Goal: Transaction & Acquisition: Purchase product/service

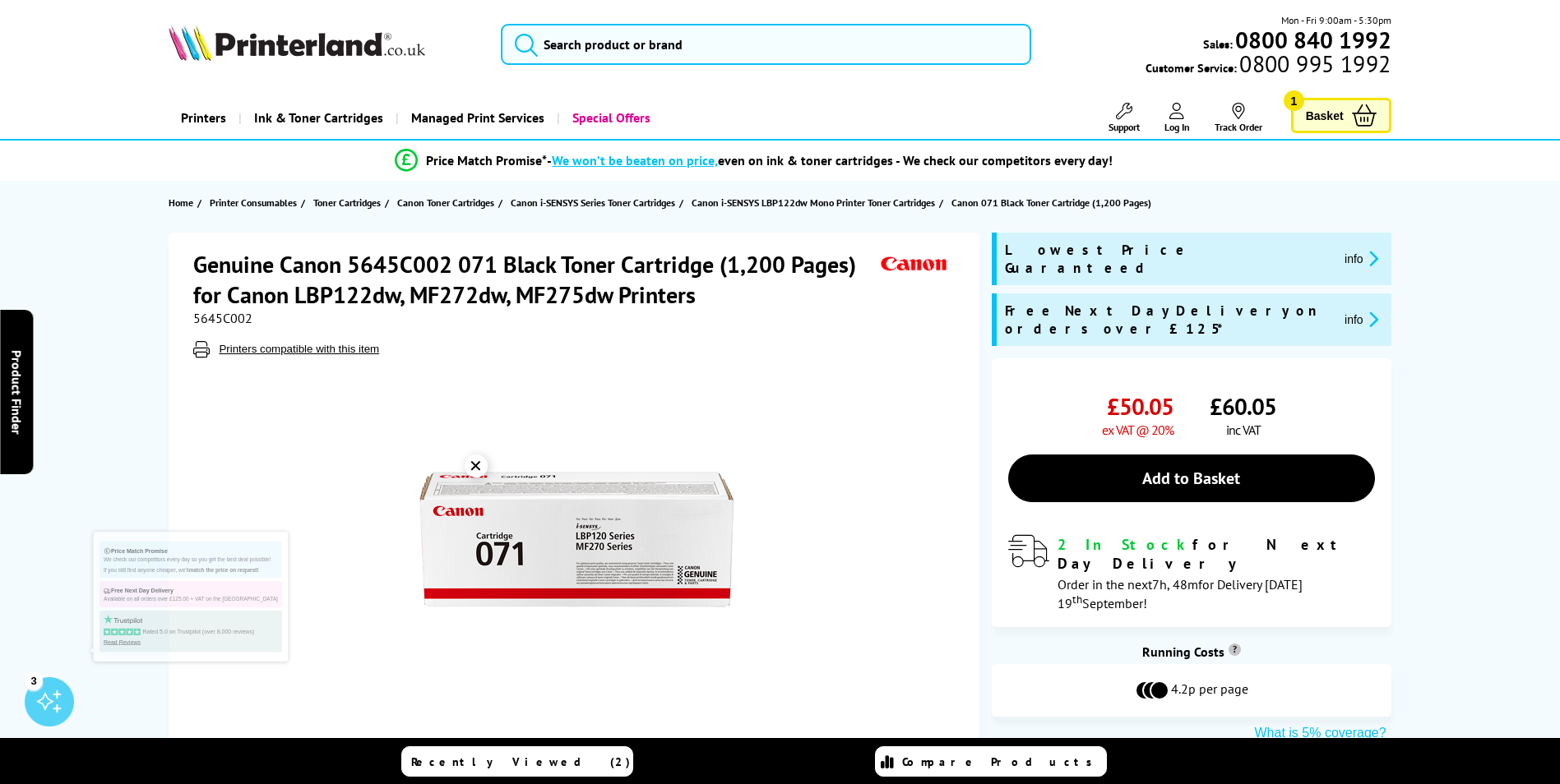
click at [1332, 116] on span "Basket" at bounding box center [1325, 116] width 38 height 23
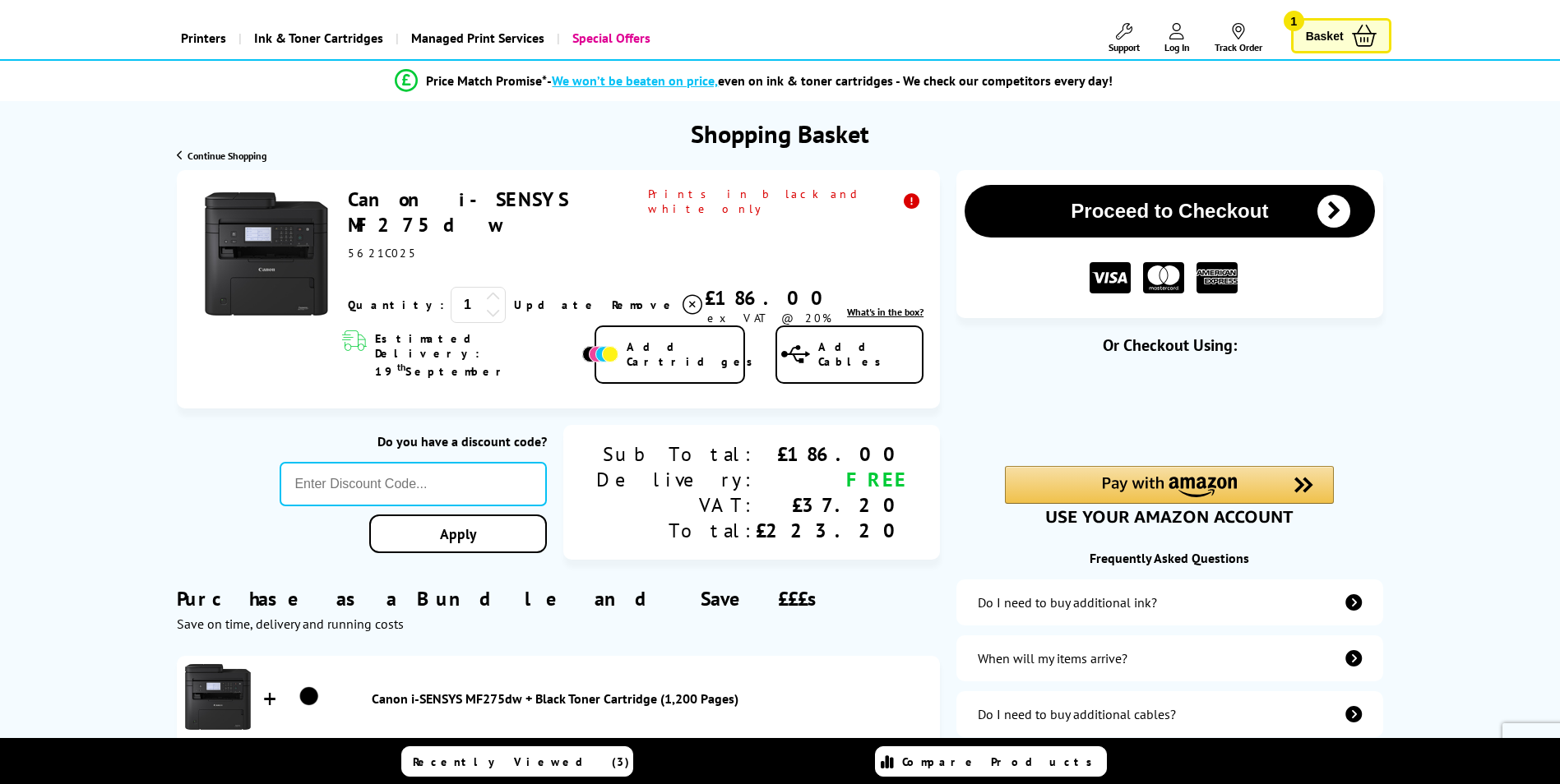
scroll to position [82, 0]
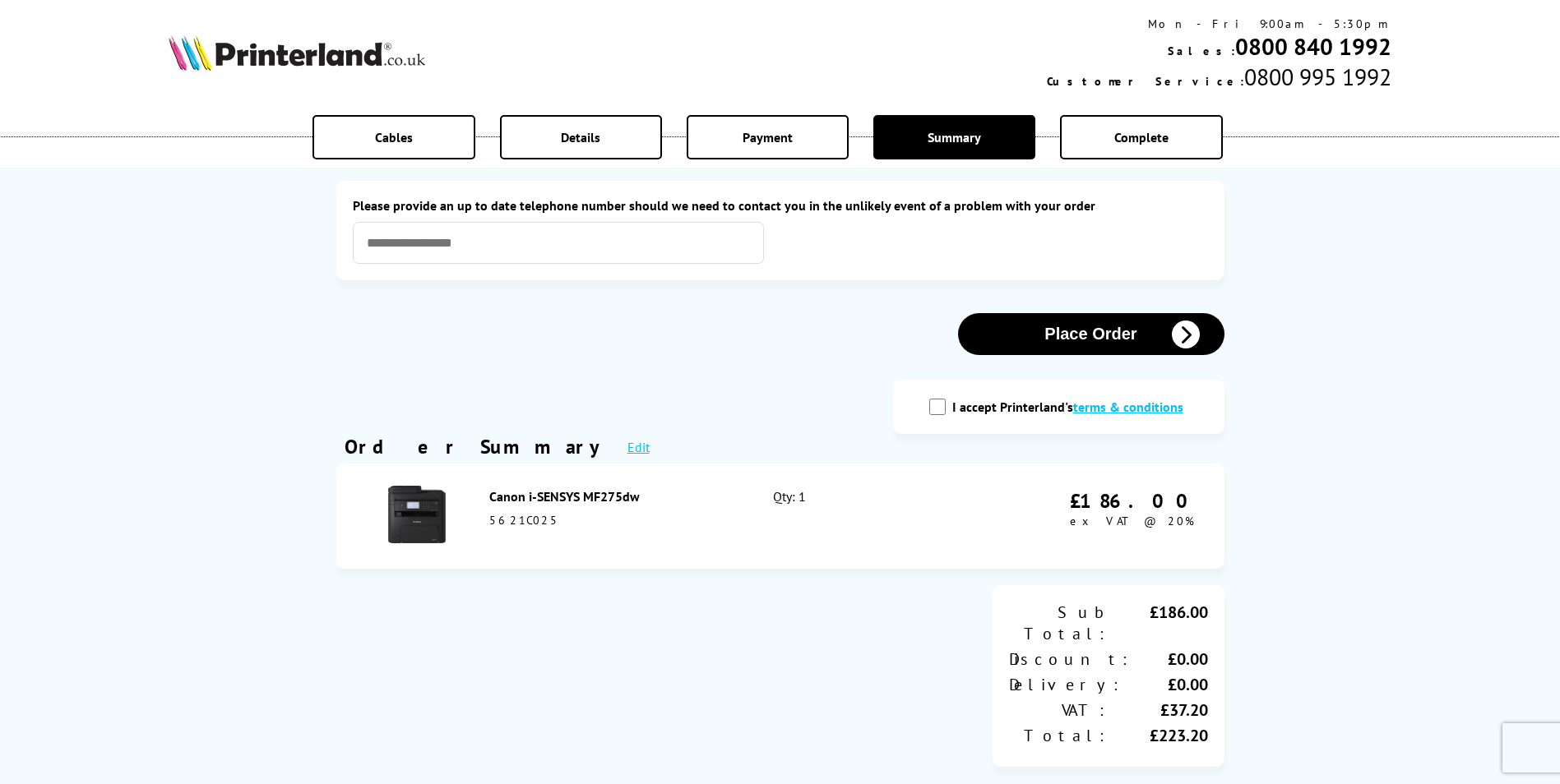
click at [942, 407] on input "I accept Printerland's terms & conditions" at bounding box center [937, 406] width 16 height 16
checkbox input "true"
click at [1081, 332] on button "Place Order" at bounding box center [1091, 334] width 266 height 42
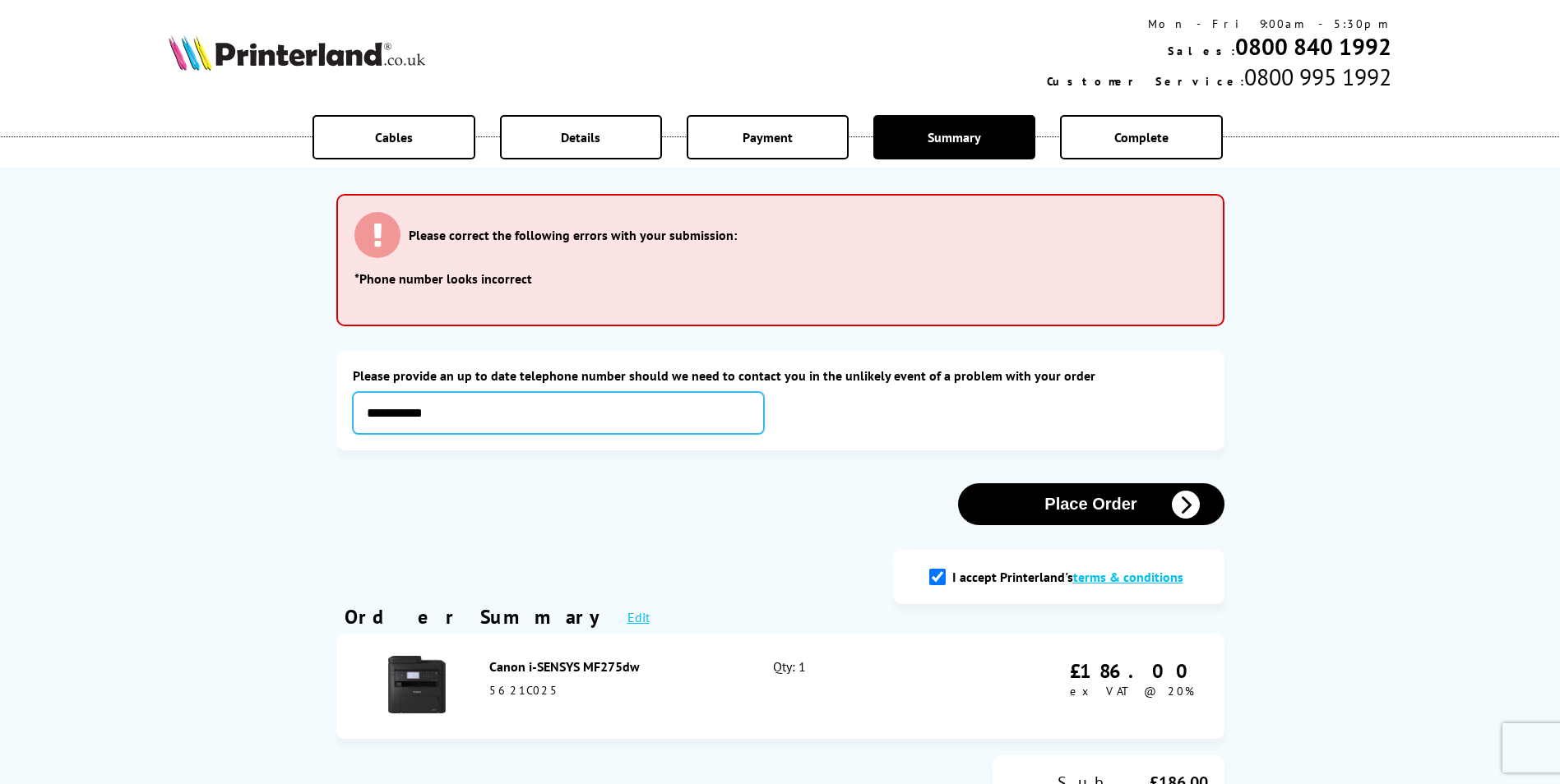
type input "**********"
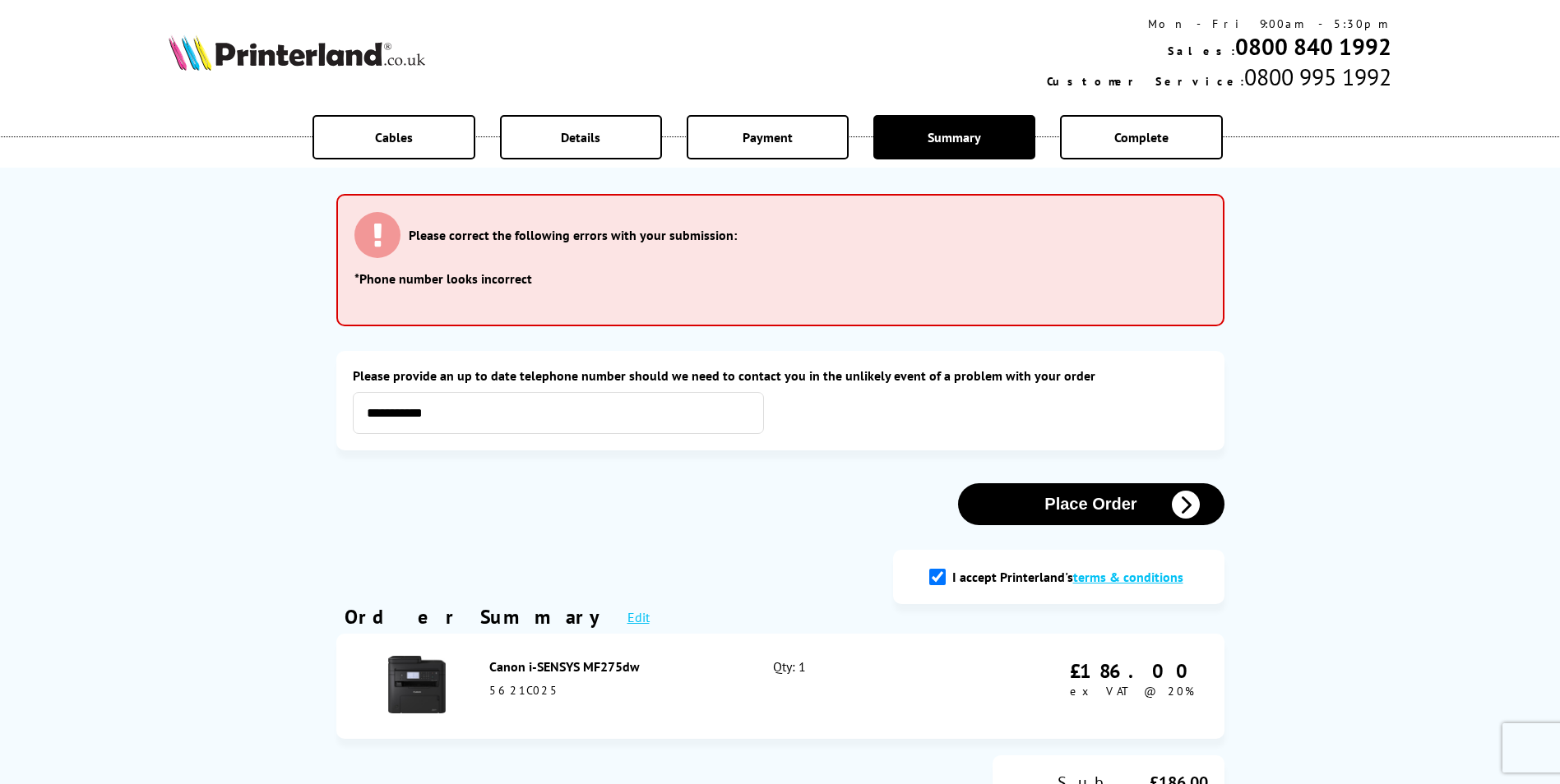
click at [1099, 499] on button "Place Order" at bounding box center [1091, 504] width 266 height 42
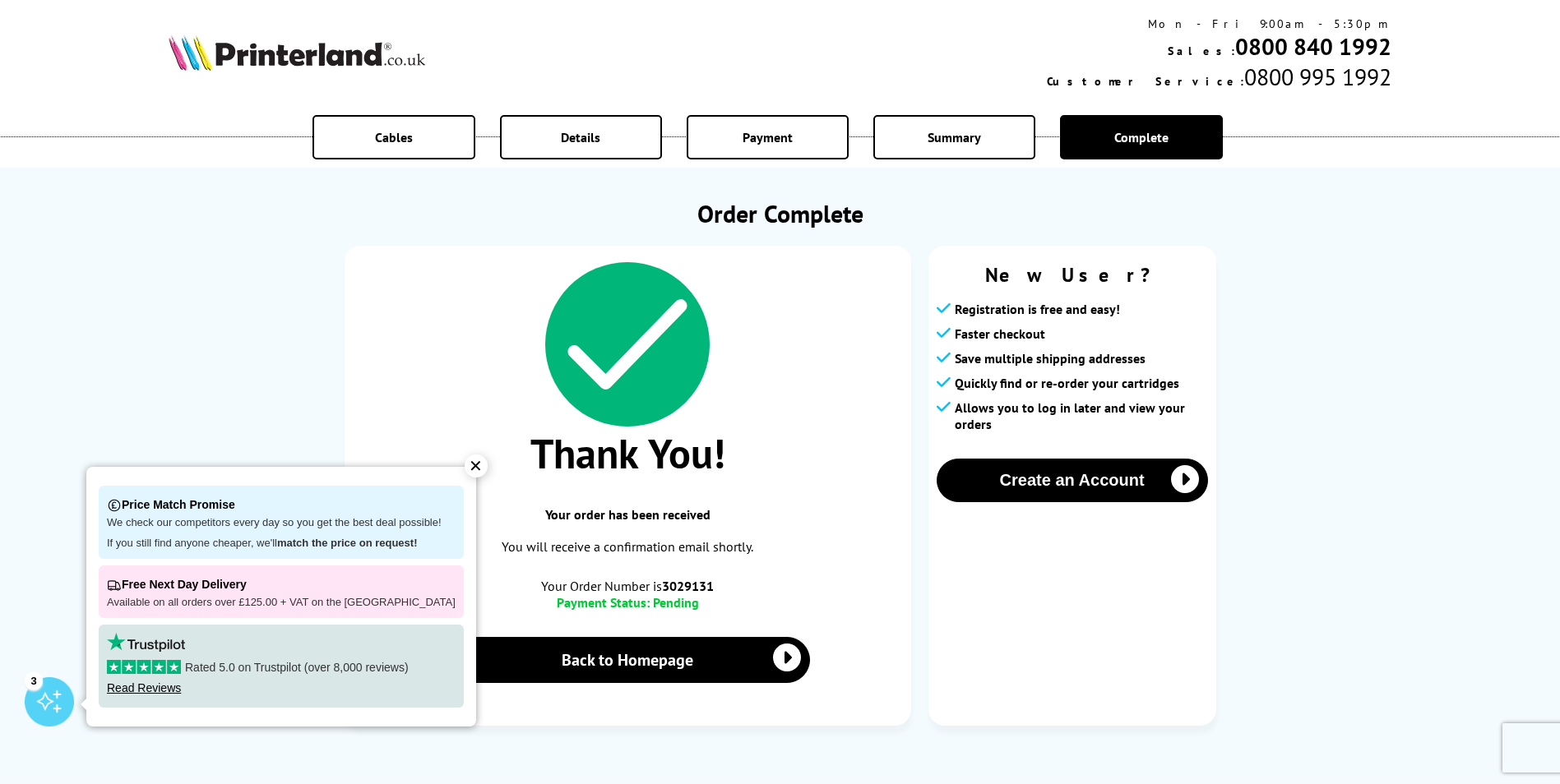
click at [465, 468] on div "✕" at bounding box center [476, 466] width 23 height 23
